Goal: Information Seeking & Learning: Learn about a topic

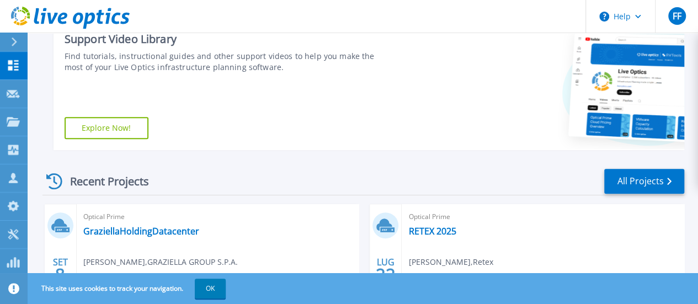
scroll to position [276, 0]
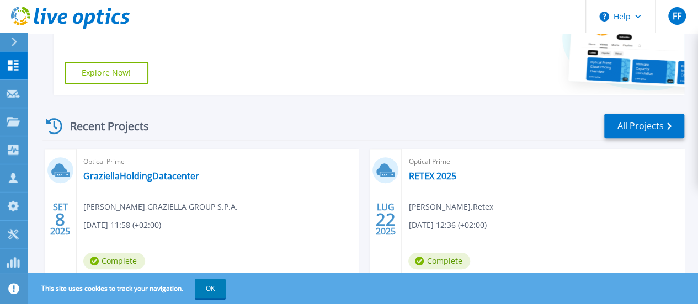
click at [209, 291] on button "OK" at bounding box center [210, 289] width 31 height 20
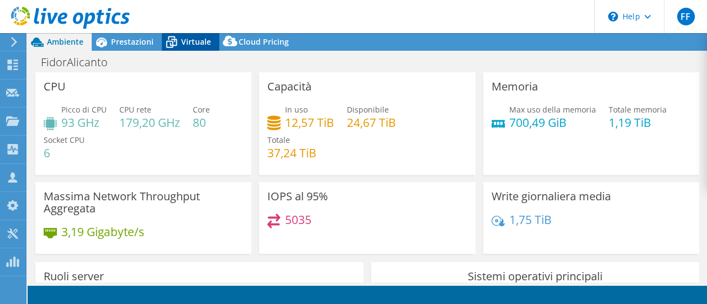
click at [192, 44] on span "Virtuale" at bounding box center [196, 41] width 30 height 10
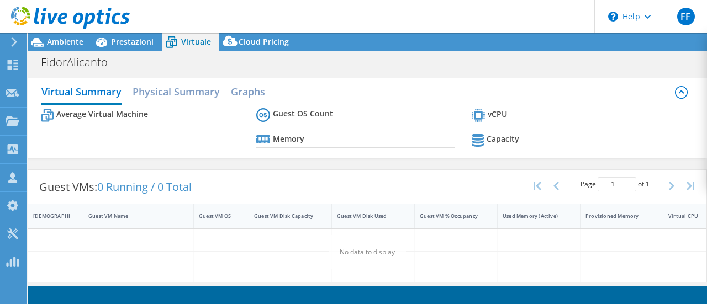
select select "USD"
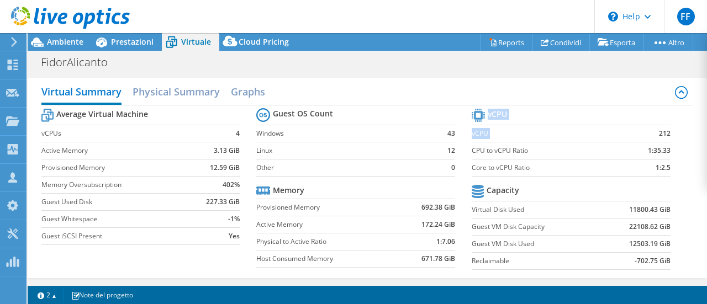
drag, startPoint x: 651, startPoint y: 133, endPoint x: 667, endPoint y: 130, distance: 15.7
click at [667, 130] on section "vCPU vCPU 212 CPU to vCPU Ratio 1:35.33 Core to vCPU Ratio 1:2.5 Capacity Virtu…" at bounding box center [579, 190] width 215 height 169
click at [626, 133] on td "212" at bounding box center [644, 133] width 52 height 17
drag, startPoint x: 651, startPoint y: 133, endPoint x: 661, endPoint y: 132, distance: 10.0
click at [663, 132] on section "vCPU vCPU 212 CPU to vCPU Ratio 1:35.33 Core to vCPU Ratio 1:2.5 Capacity Virtu…" at bounding box center [579, 190] width 215 height 169
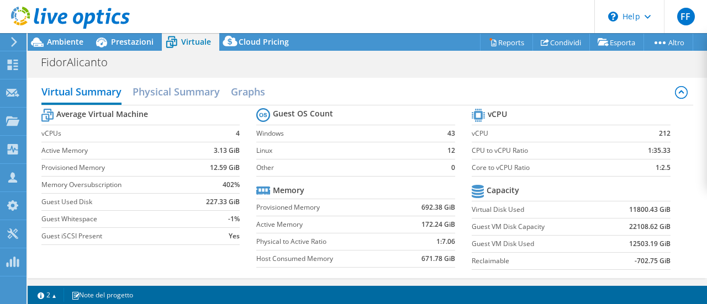
click at [437, 169] on td "0" at bounding box center [446, 167] width 18 height 17
click at [47, 43] on span "Ambiente" at bounding box center [65, 41] width 36 height 10
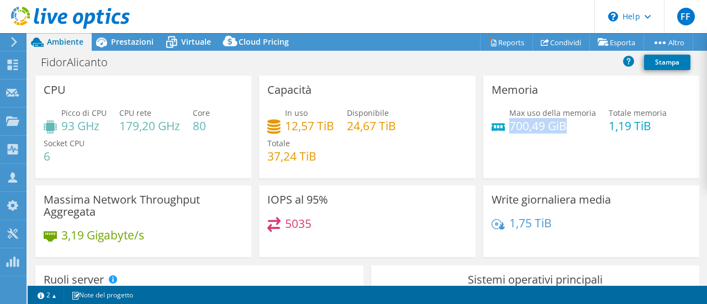
drag, startPoint x: 505, startPoint y: 122, endPoint x: 570, endPoint y: 129, distance: 66.0
click at [571, 125] on h4 "700,49 GiB" at bounding box center [552, 126] width 87 height 12
click at [201, 45] on span "Virtuale" at bounding box center [196, 41] width 30 height 10
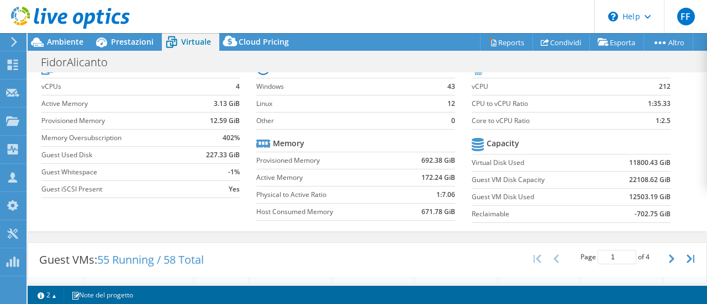
scroll to position [60, 0]
